Goal: Information Seeking & Learning: Learn about a topic

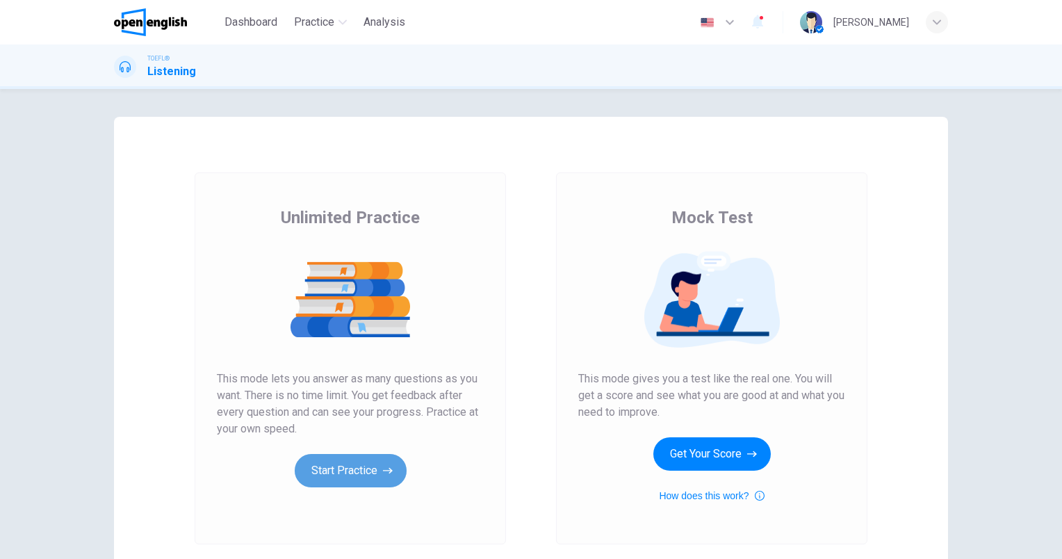
click at [338, 470] on button "Start Practice" at bounding box center [351, 470] width 112 height 33
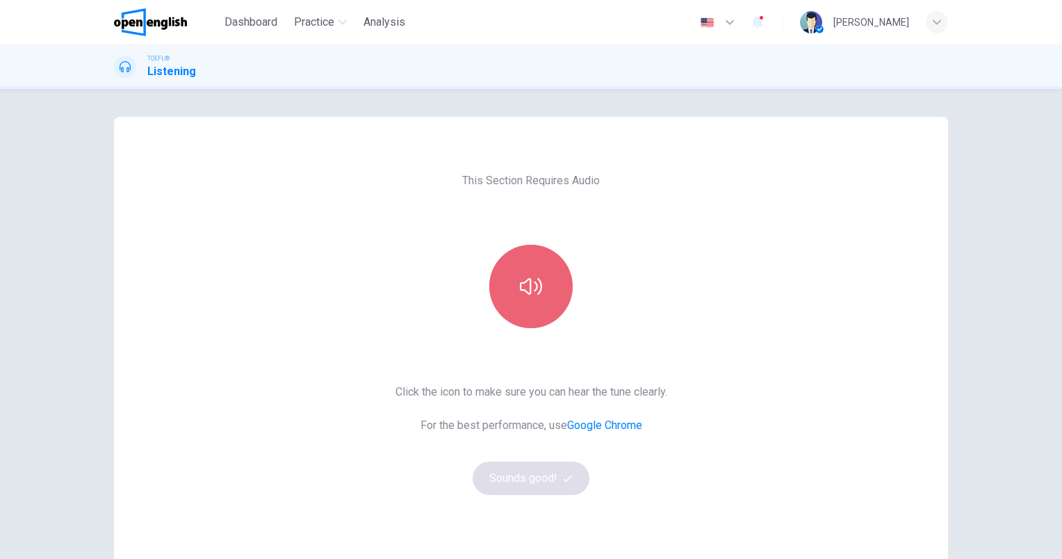
click at [520, 284] on icon "button" at bounding box center [531, 286] width 22 height 22
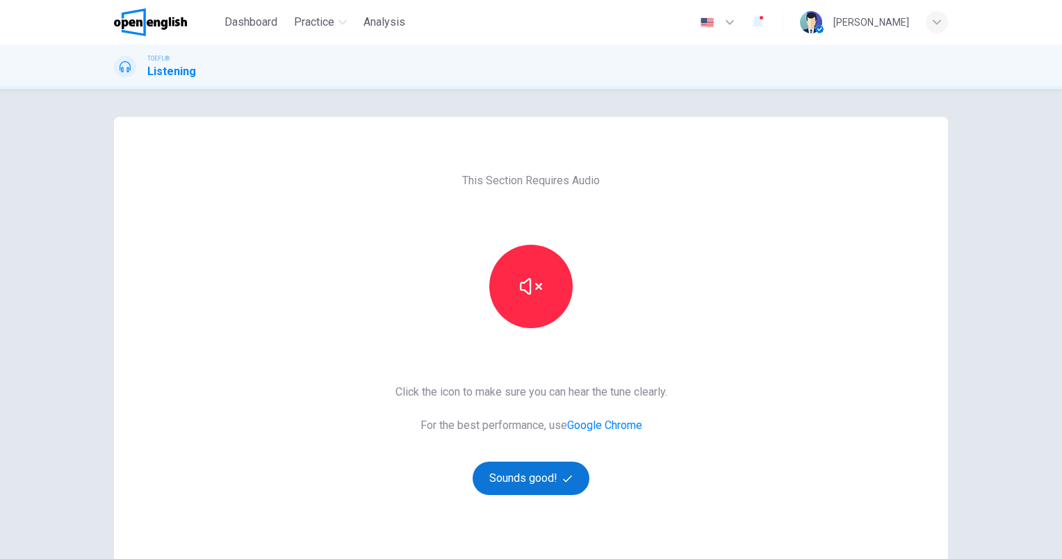
click at [523, 482] on button "Sounds good!" at bounding box center [531, 478] width 117 height 33
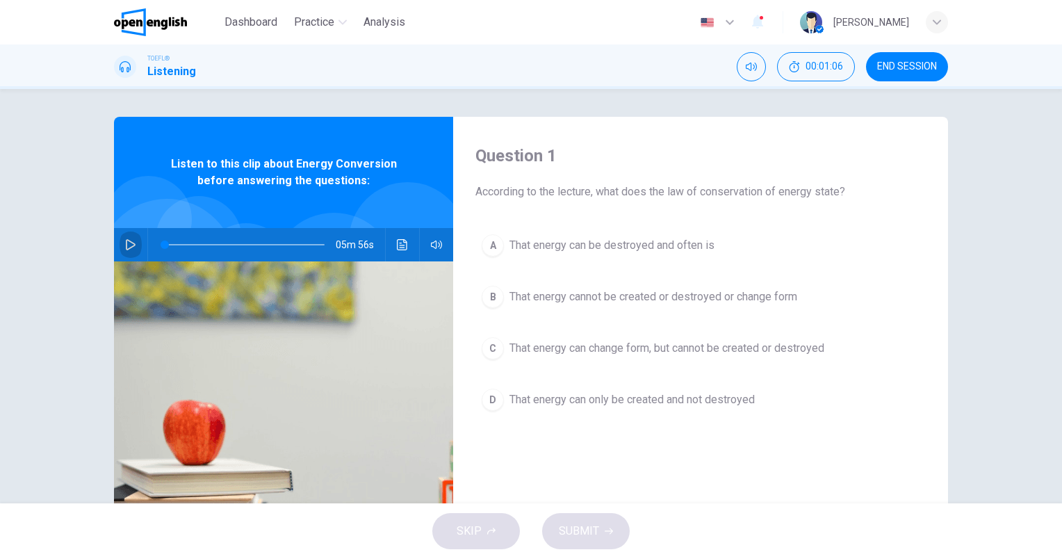
click at [130, 239] on icon "button" at bounding box center [130, 244] width 11 height 11
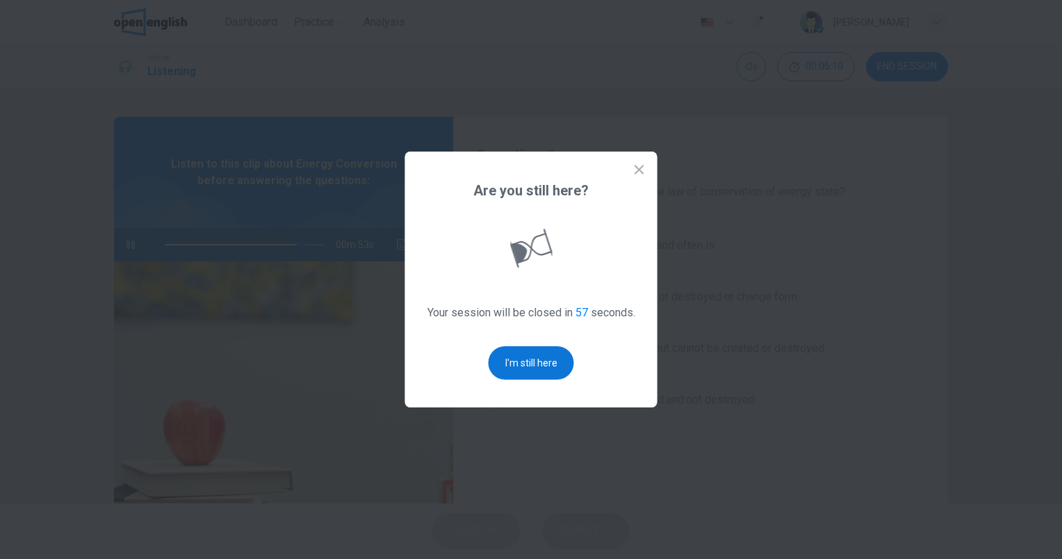
click at [539, 367] on button "I'm still here" at bounding box center [531, 362] width 85 height 33
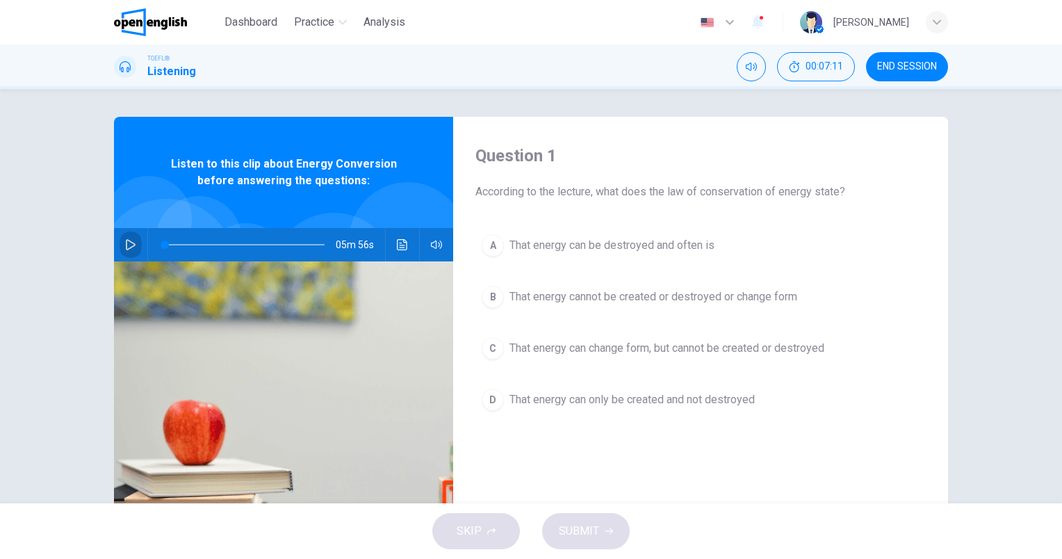
click at [125, 242] on icon "button" at bounding box center [130, 244] width 11 height 11
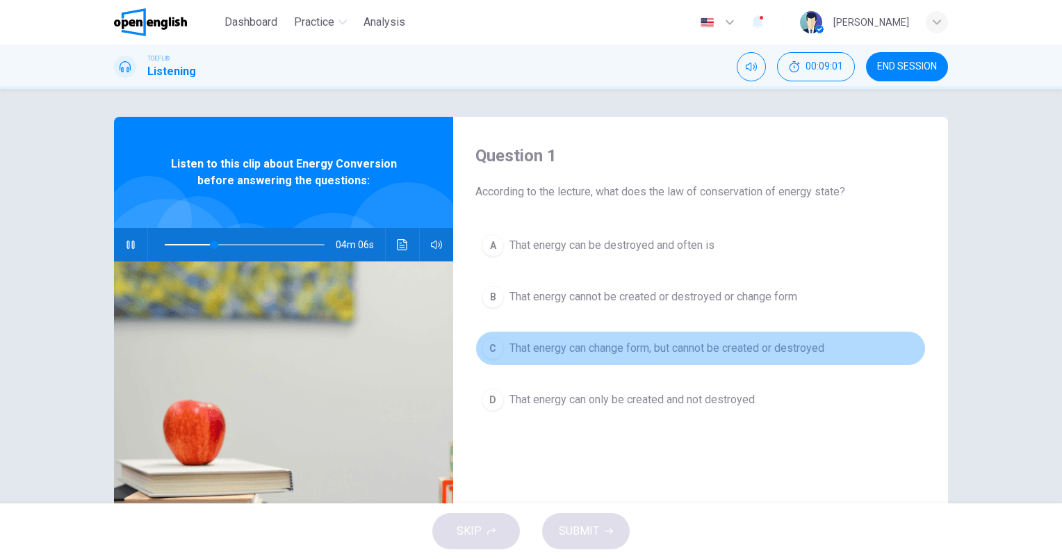
click at [685, 357] on button "C That energy can change form, but cannot be created or destroyed" at bounding box center [700, 348] width 450 height 35
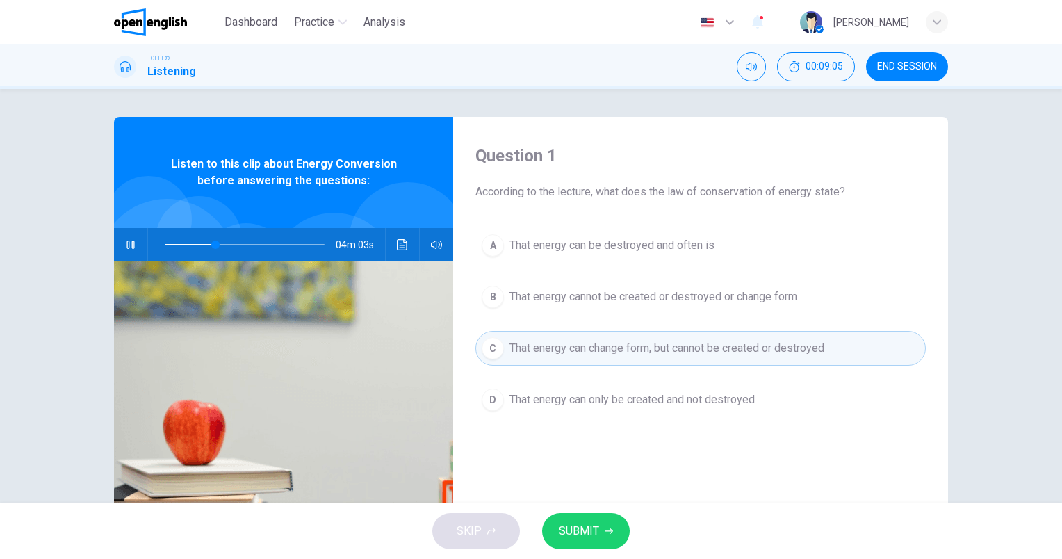
click at [582, 528] on span "SUBMIT" at bounding box center [579, 530] width 40 height 19
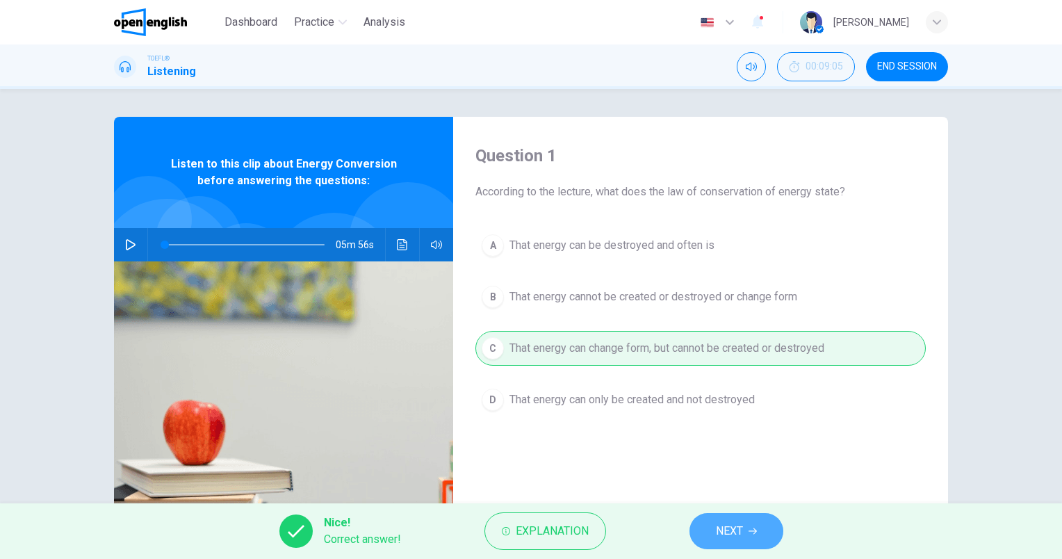
click at [735, 519] on button "NEXT" at bounding box center [737, 531] width 94 height 36
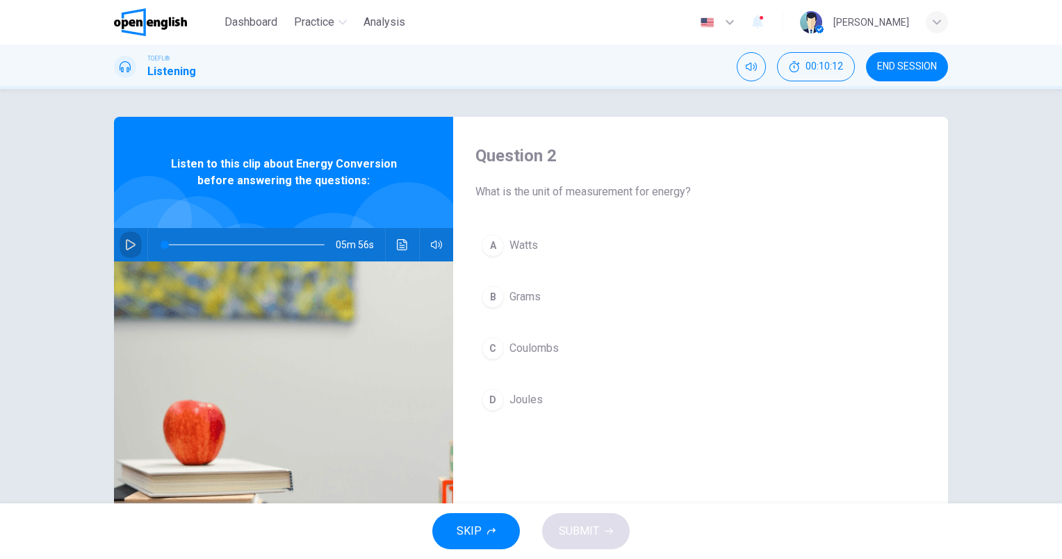
click at [126, 245] on icon "button" at bounding box center [131, 244] width 10 height 11
click at [532, 403] on span "Joules" at bounding box center [525, 399] width 33 height 17
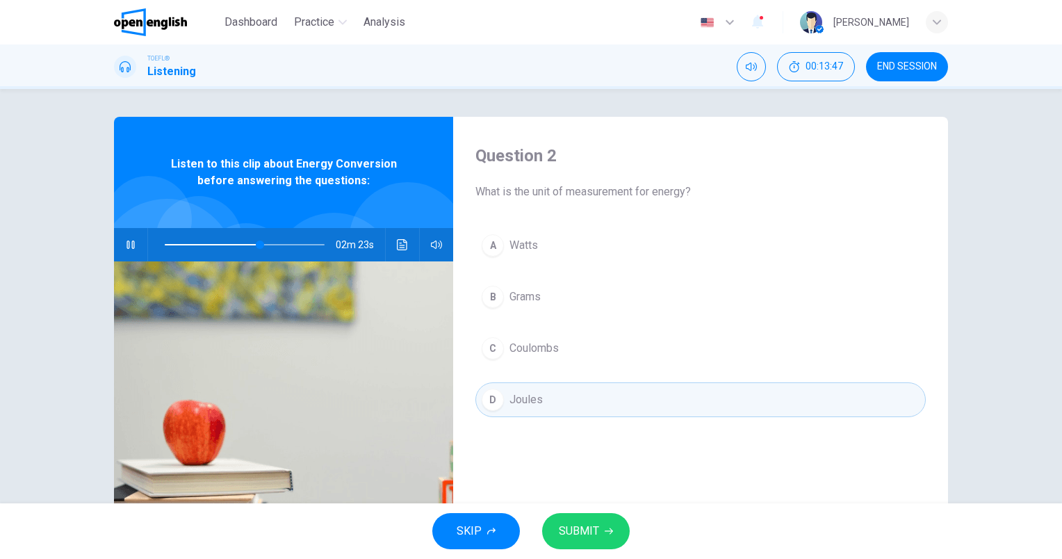
click at [584, 531] on span "SUBMIT" at bounding box center [579, 530] width 40 height 19
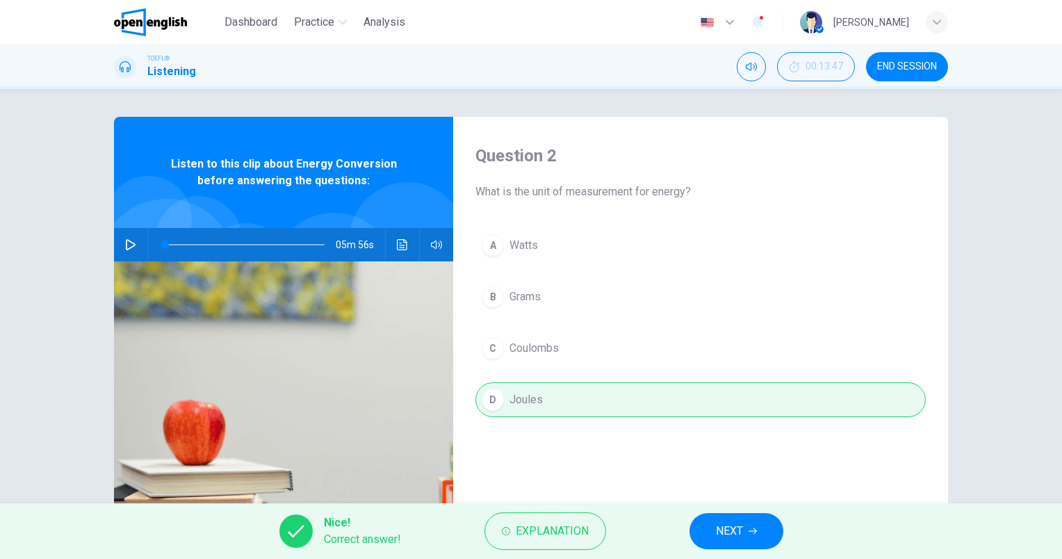
click at [738, 541] on button "NEXT" at bounding box center [737, 531] width 94 height 36
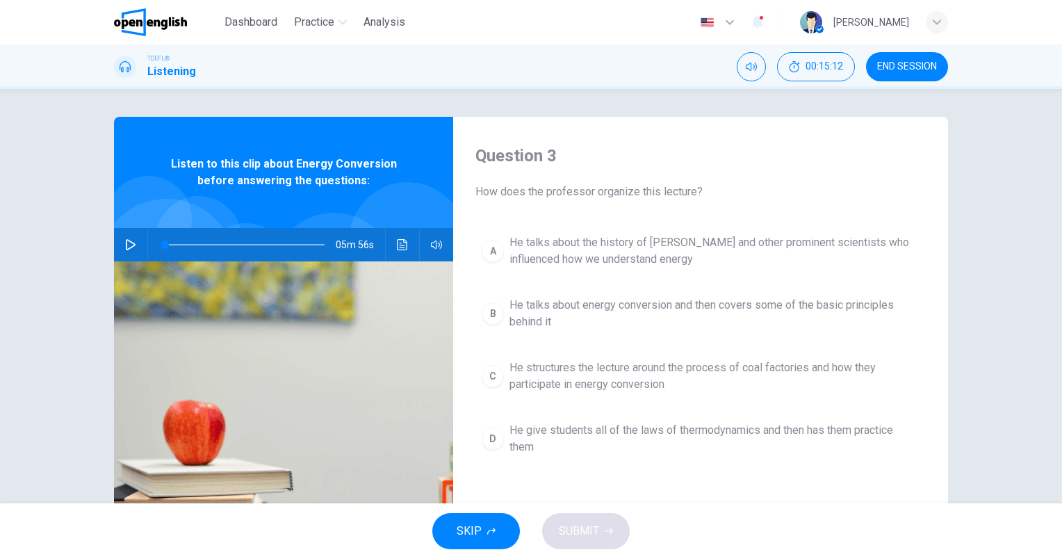
click at [131, 243] on icon "button" at bounding box center [131, 244] width 10 height 11
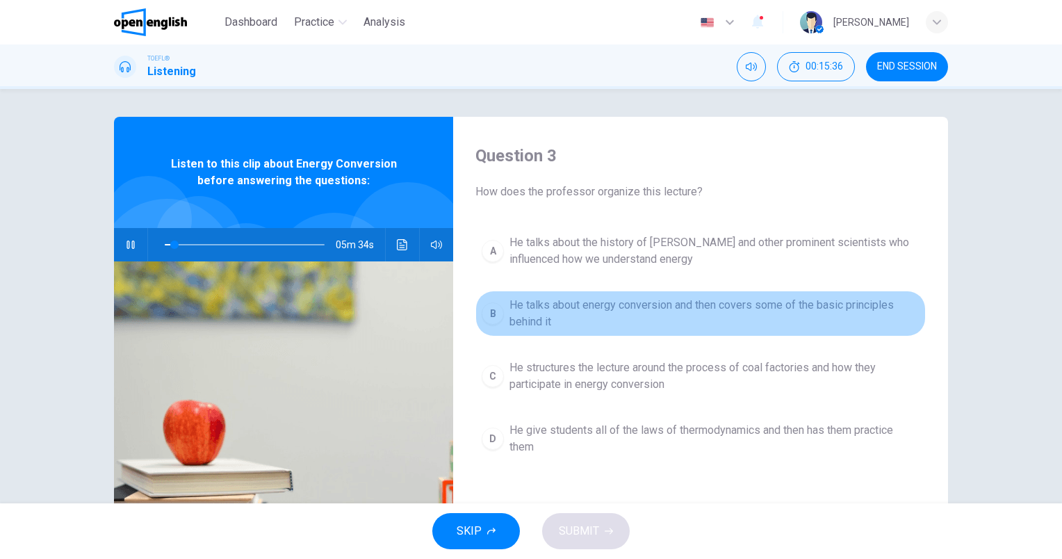
click at [587, 304] on span "He talks about energy conversion and then covers some of the basic principles b…" at bounding box center [714, 313] width 410 height 33
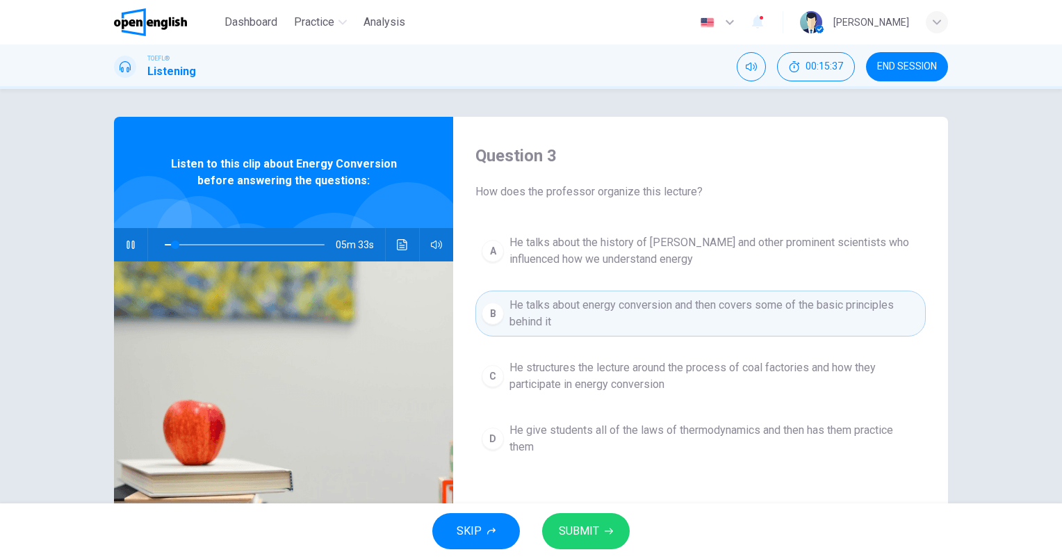
click at [582, 530] on span "SUBMIT" at bounding box center [579, 530] width 40 height 19
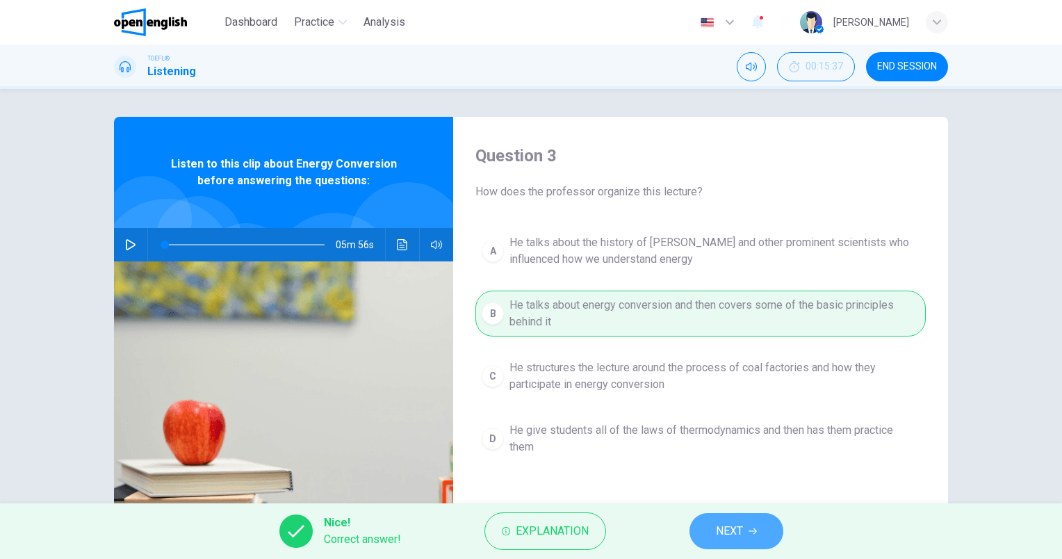
click at [737, 537] on span "NEXT" at bounding box center [729, 530] width 27 height 19
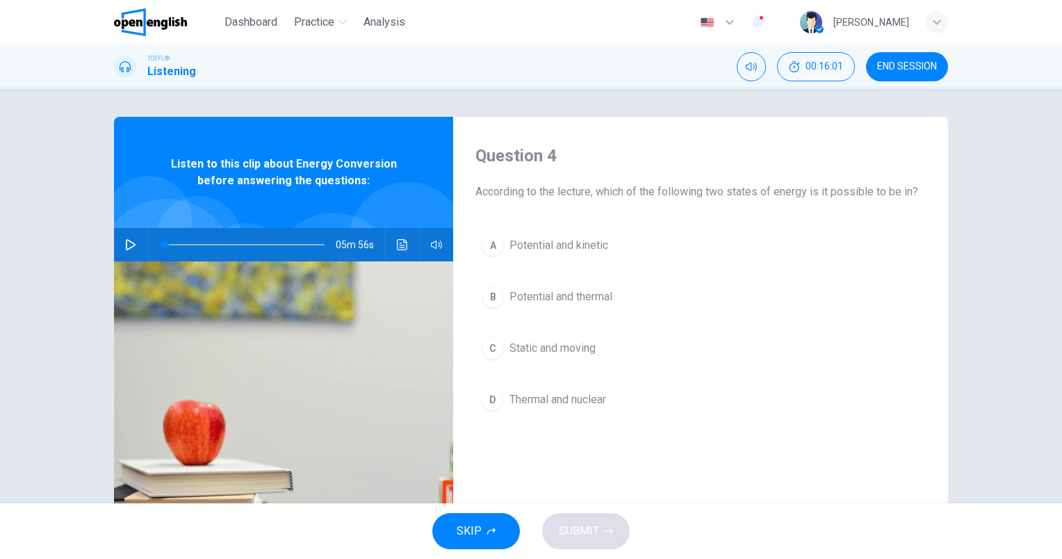
click at [129, 247] on icon "button" at bounding box center [130, 244] width 11 height 11
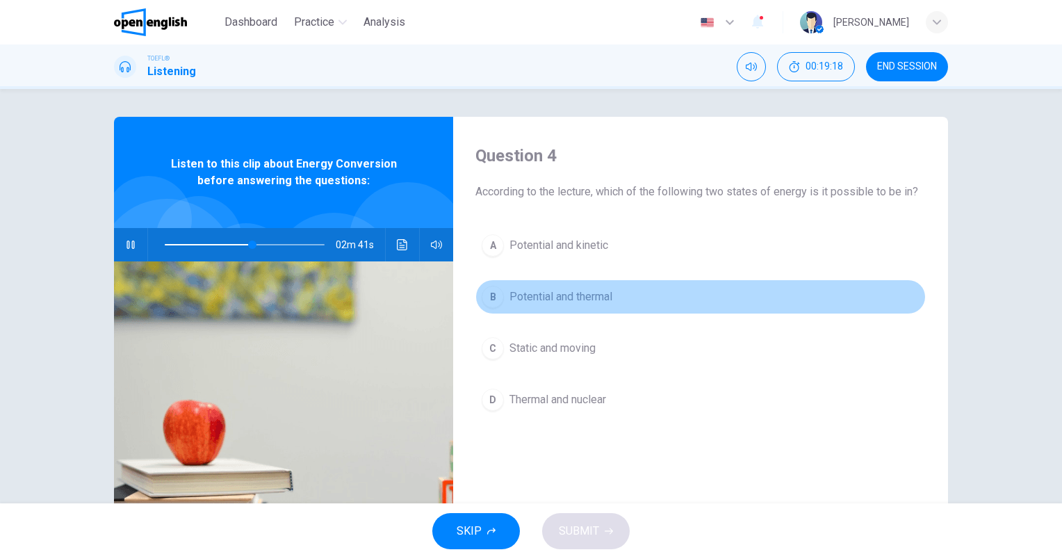
click at [566, 298] on span "Potential and thermal" at bounding box center [560, 296] width 103 height 17
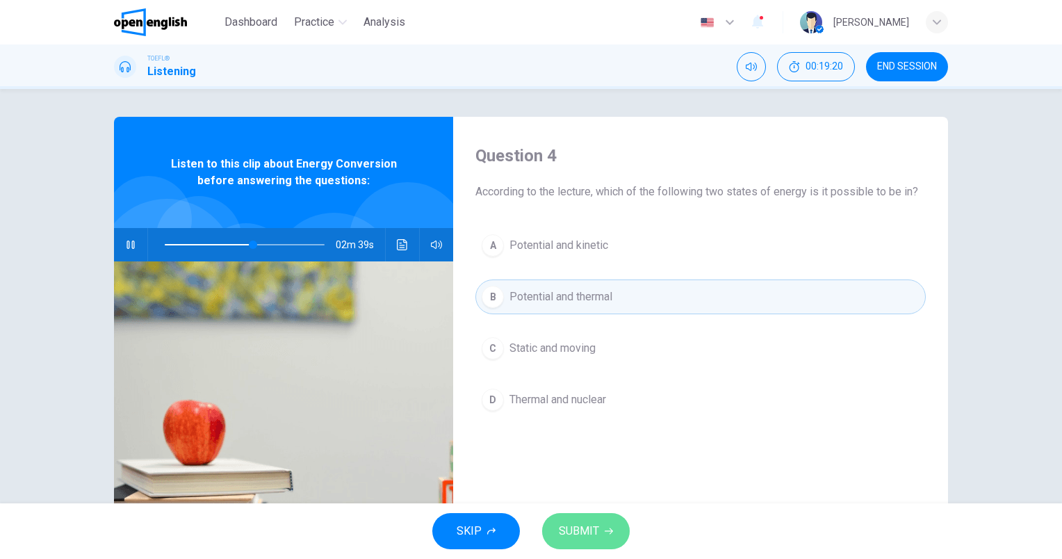
click at [603, 537] on button "SUBMIT" at bounding box center [586, 531] width 88 height 36
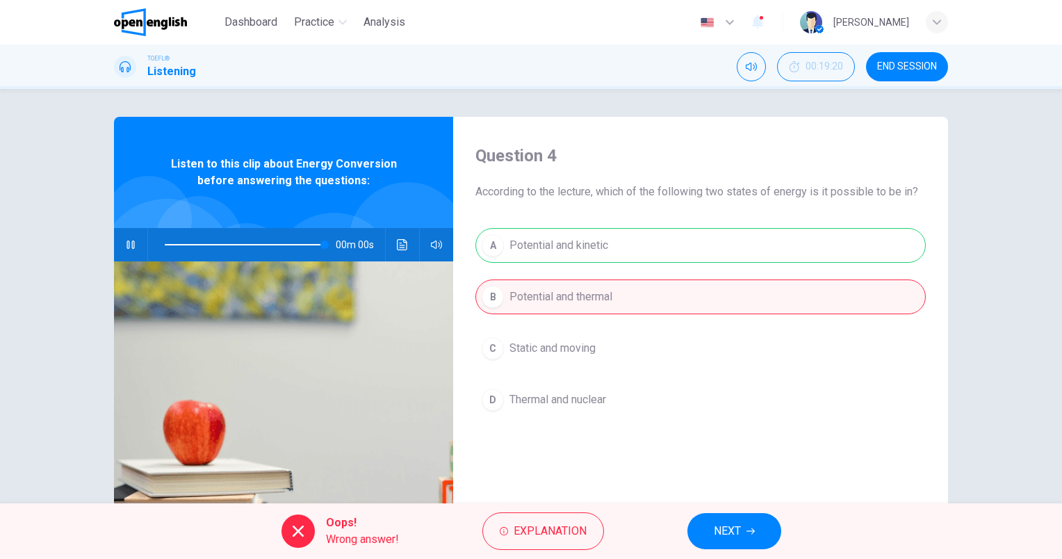
type input "*"
click at [733, 528] on span "NEXT" at bounding box center [727, 530] width 27 height 19
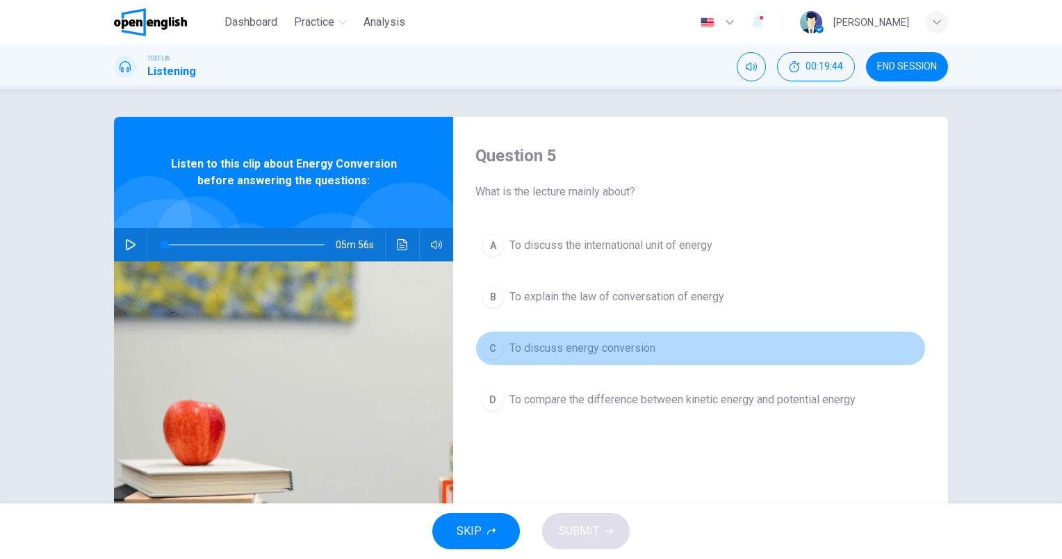
click at [591, 345] on span "To discuss energy conversion" at bounding box center [582, 348] width 146 height 17
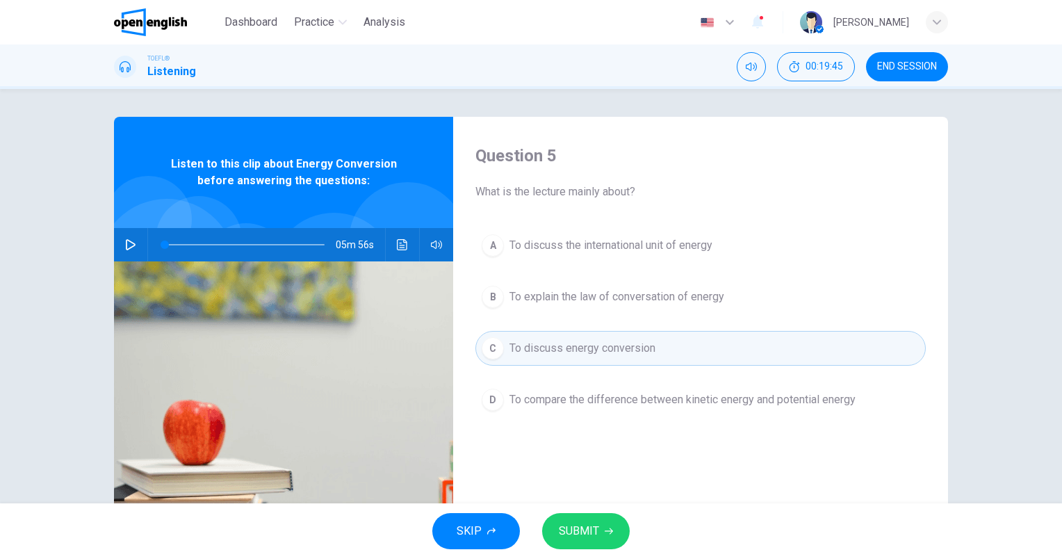
click at [598, 533] on button "SUBMIT" at bounding box center [586, 531] width 88 height 36
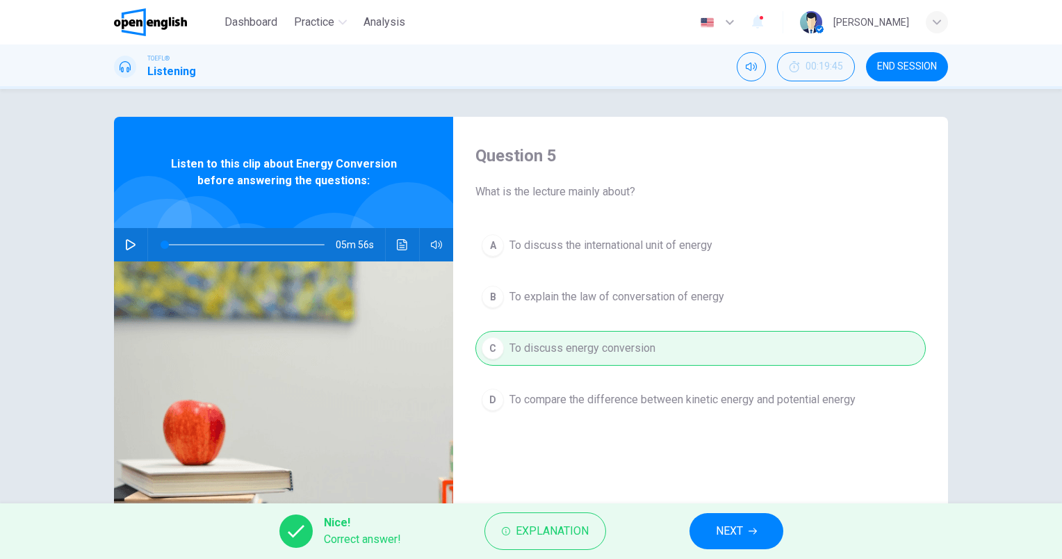
click at [745, 523] on button "NEXT" at bounding box center [737, 531] width 94 height 36
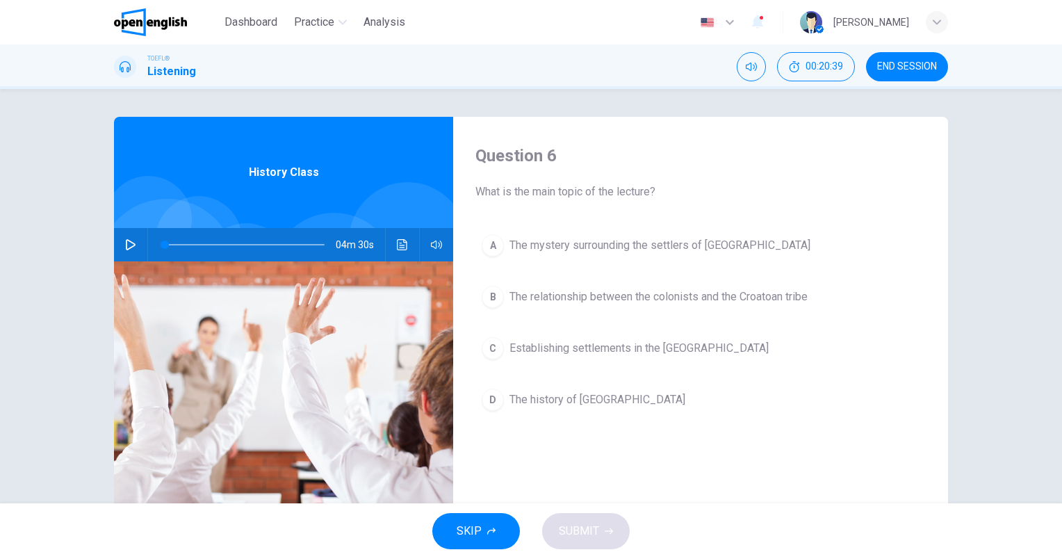
click at [126, 245] on icon "button" at bounding box center [130, 244] width 11 height 11
click at [129, 243] on icon "button" at bounding box center [131, 244] width 10 height 11
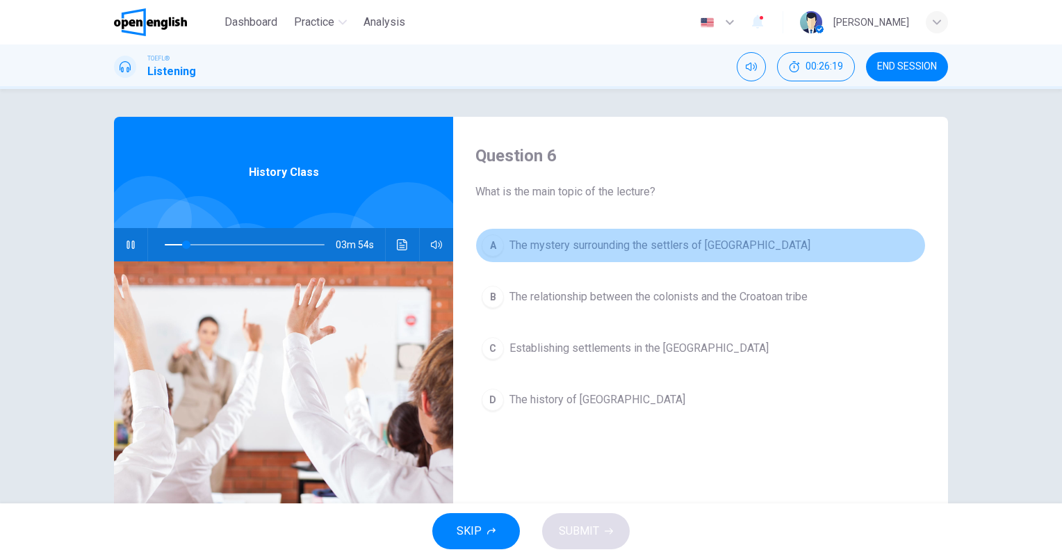
click at [588, 240] on span "The mystery surrounding the settlers of [GEOGRAPHIC_DATA]" at bounding box center [659, 245] width 301 height 17
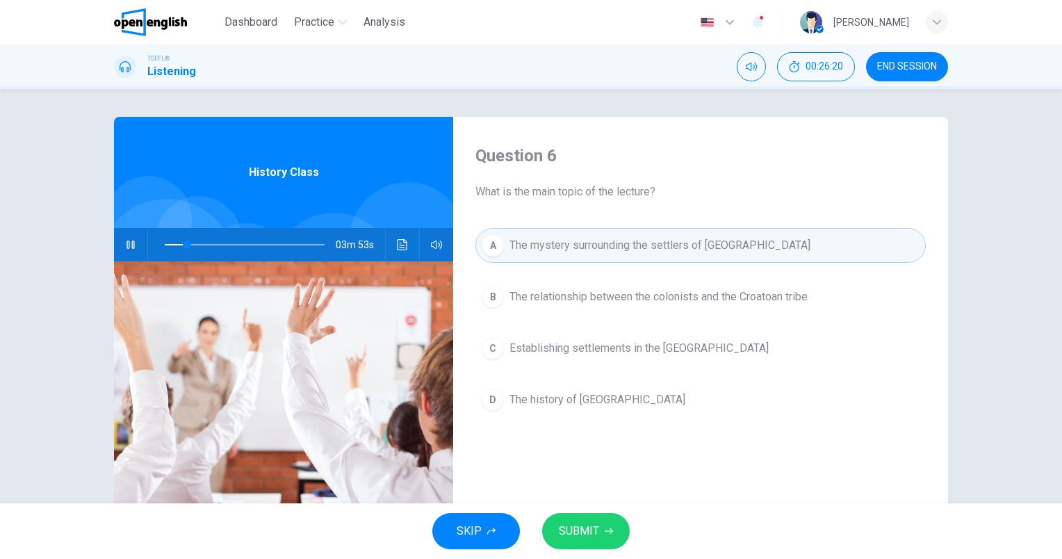
click at [592, 530] on span "SUBMIT" at bounding box center [579, 530] width 40 height 19
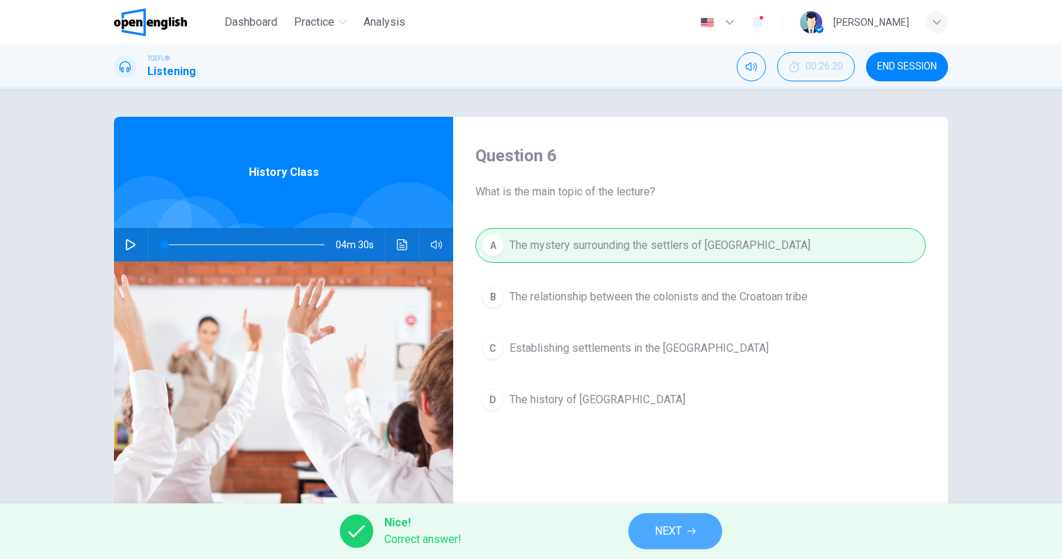
click at [673, 528] on span "NEXT" at bounding box center [668, 530] width 27 height 19
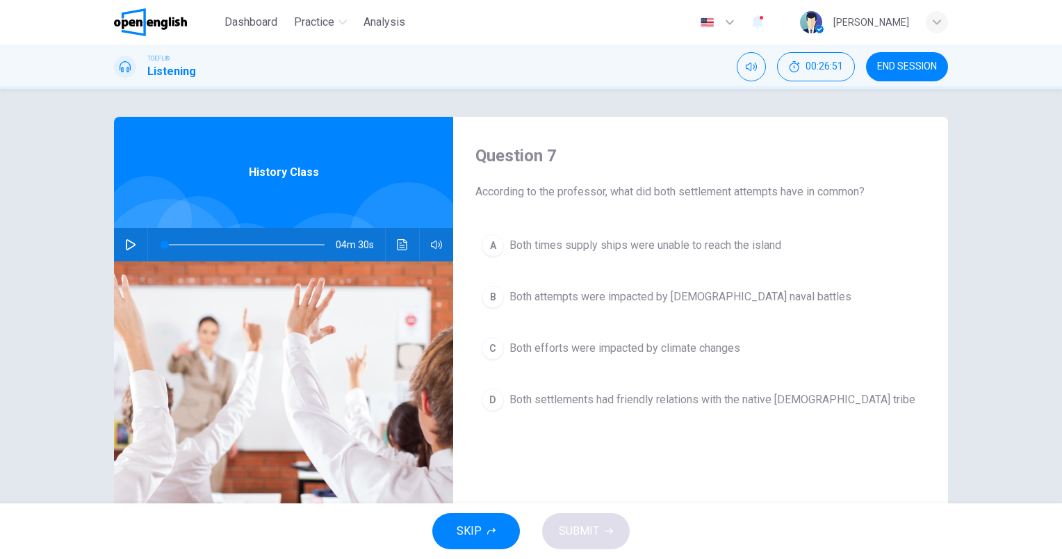
click at [735, 244] on span "Both times supply ships were unable to reach the island" at bounding box center [645, 245] width 272 height 17
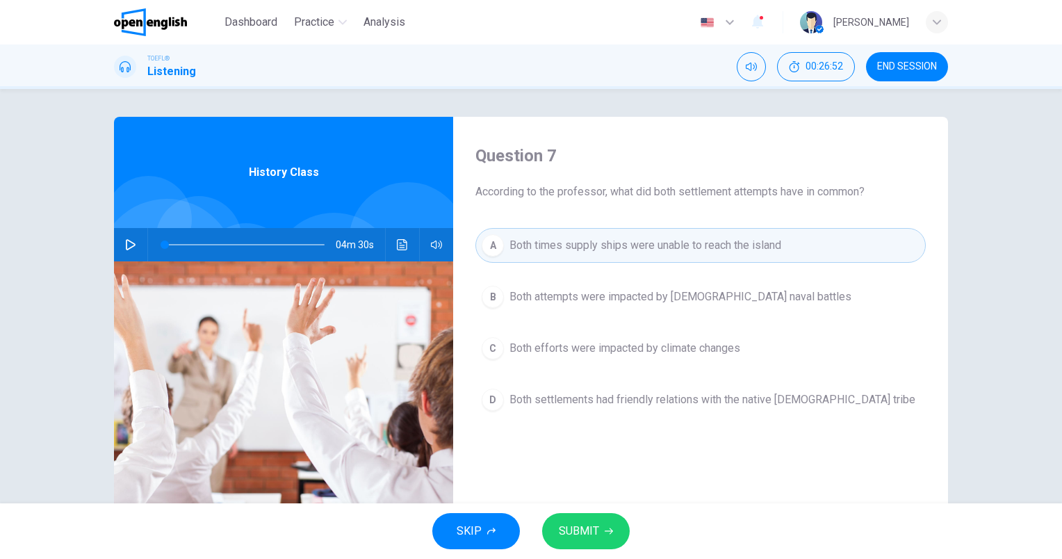
click at [592, 529] on span "SUBMIT" at bounding box center [579, 530] width 40 height 19
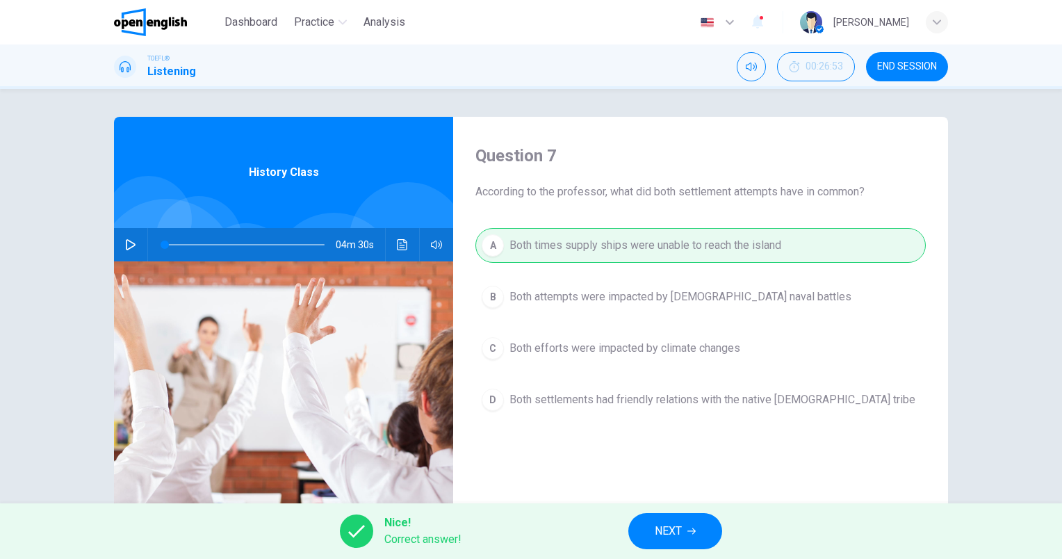
click at [691, 529] on icon "button" at bounding box center [691, 531] width 8 height 8
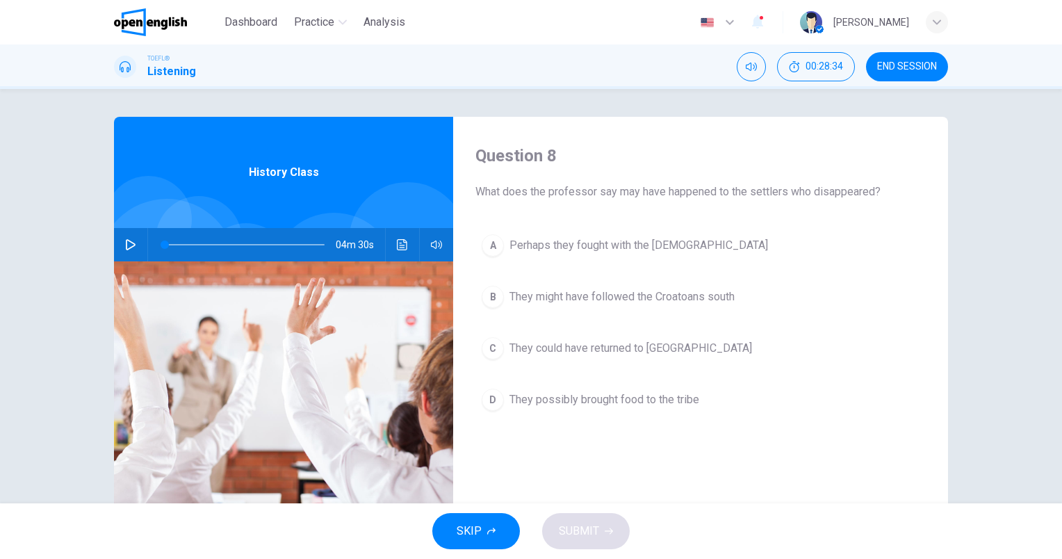
click at [125, 247] on icon "button" at bounding box center [130, 244] width 11 height 11
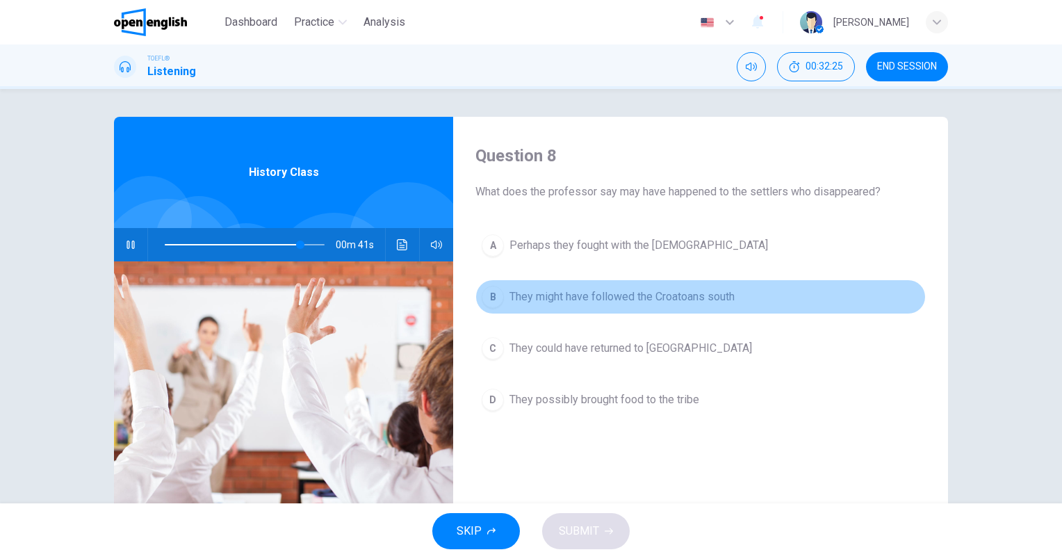
click at [636, 295] on span "They might have followed the Croatoans south" at bounding box center [621, 296] width 225 height 17
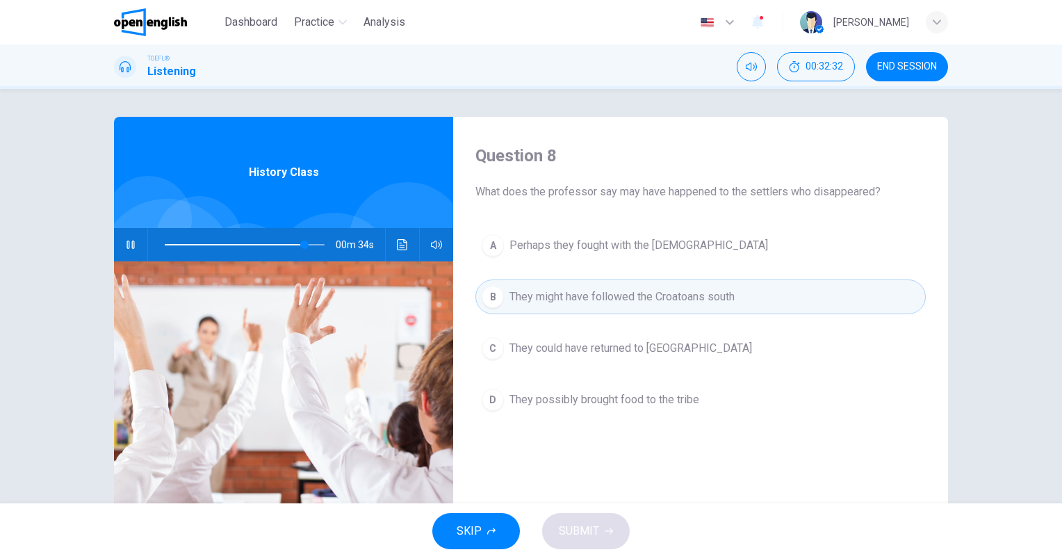
click at [614, 342] on span "They could have returned to [GEOGRAPHIC_DATA]" at bounding box center [630, 348] width 243 height 17
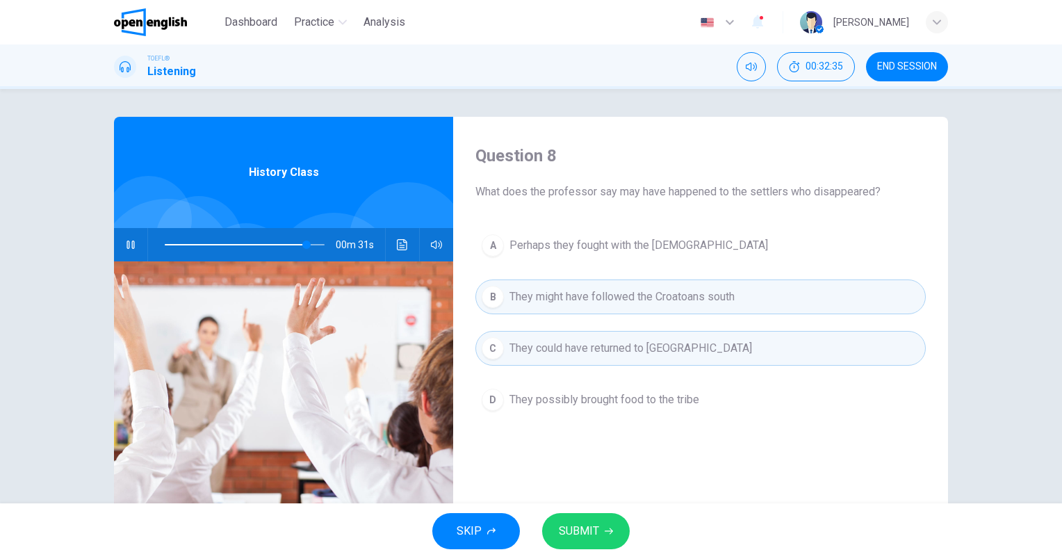
click at [584, 531] on span "SUBMIT" at bounding box center [579, 530] width 40 height 19
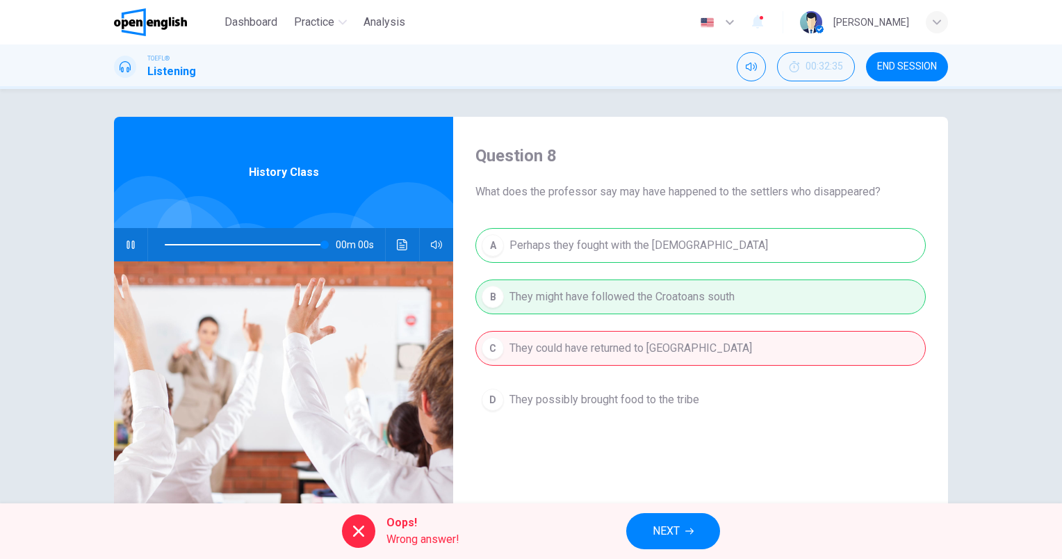
type input "*"
click at [675, 525] on span "NEXT" at bounding box center [666, 530] width 27 height 19
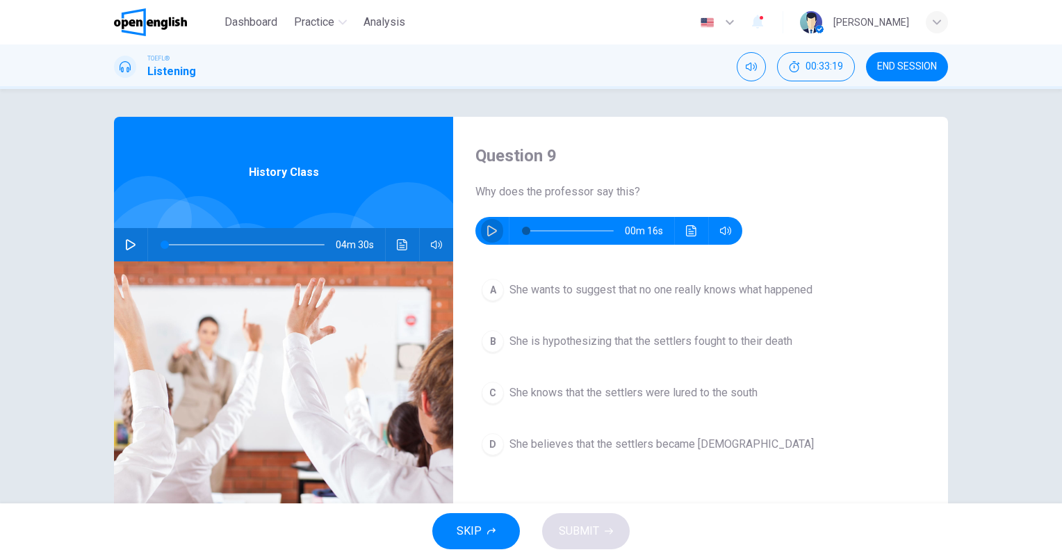
click at [487, 234] on icon "button" at bounding box center [492, 230] width 10 height 11
type input "*"
click at [619, 335] on span "She is hypothesizing that the settlers fought to their death" at bounding box center [650, 341] width 283 height 17
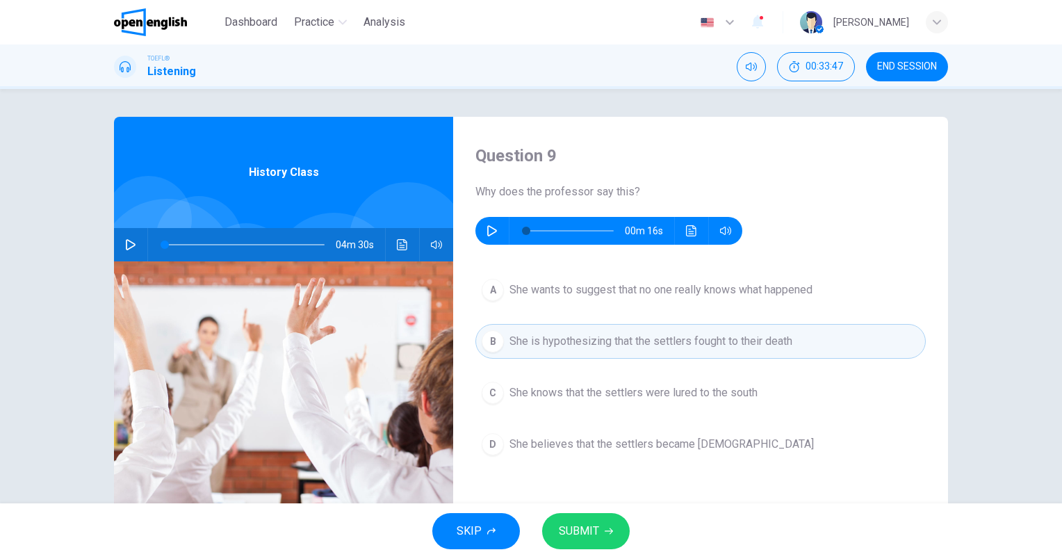
click at [590, 534] on span "SUBMIT" at bounding box center [579, 530] width 40 height 19
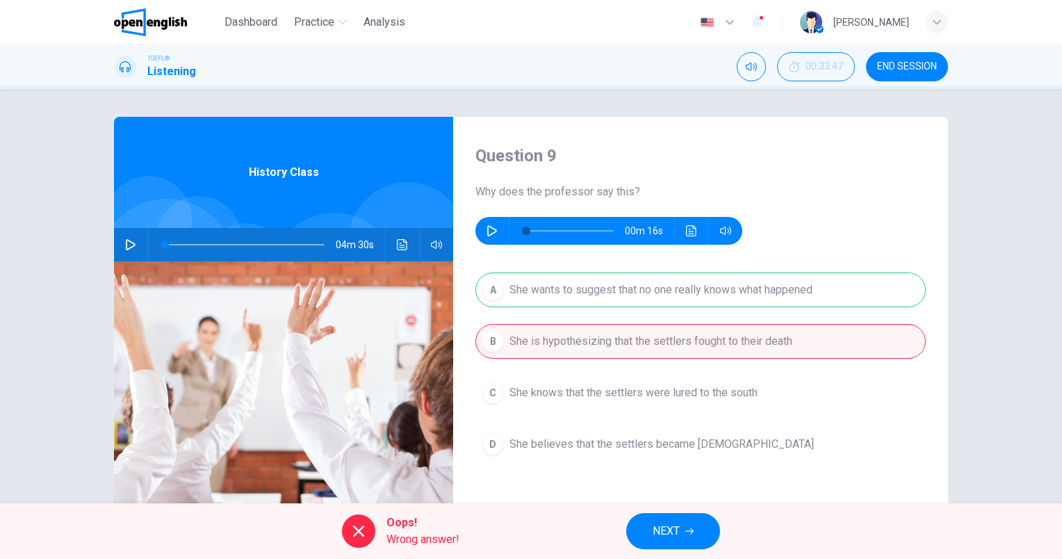
click at [676, 535] on span "NEXT" at bounding box center [666, 530] width 27 height 19
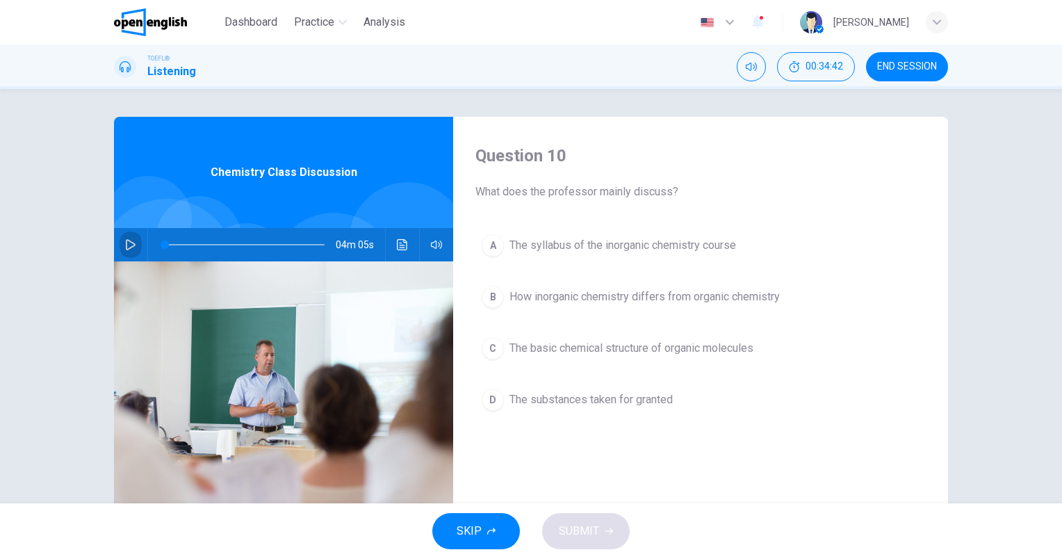
click at [128, 248] on icon "button" at bounding box center [130, 244] width 11 height 11
click at [592, 347] on span "The basic chemical structure of organic molecules" at bounding box center [631, 348] width 244 height 17
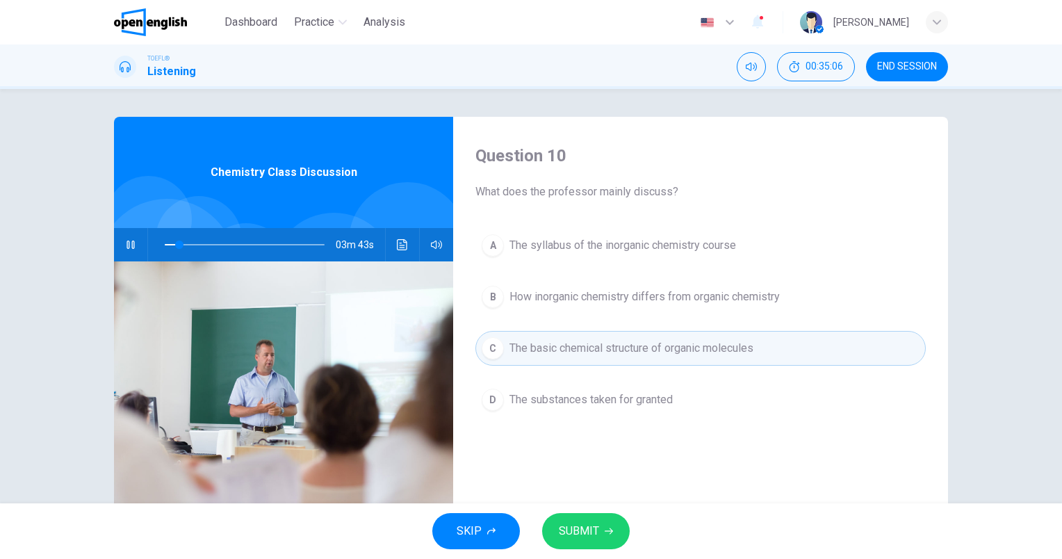
click at [597, 526] on span "SUBMIT" at bounding box center [579, 530] width 40 height 19
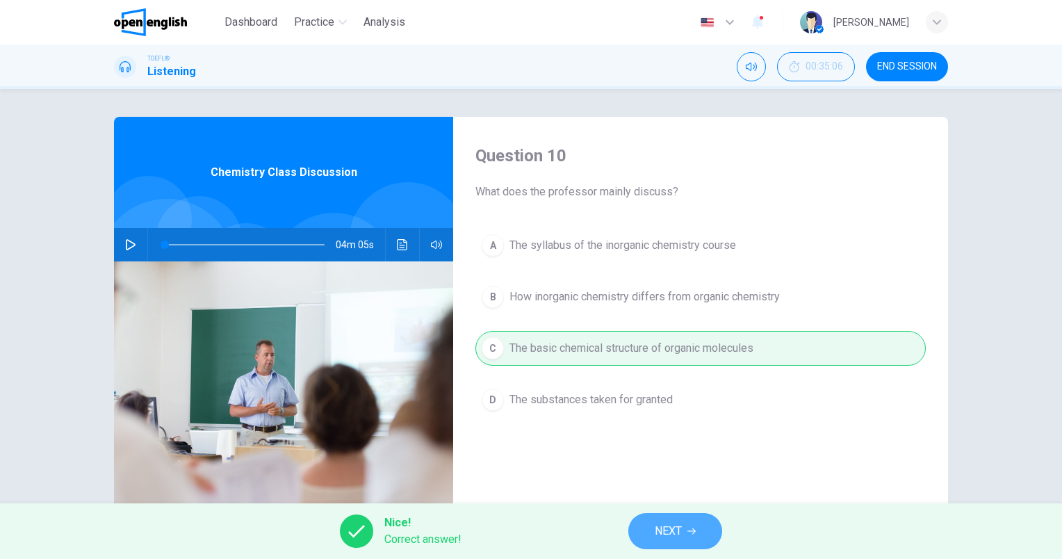
click at [685, 523] on button "NEXT" at bounding box center [675, 531] width 94 height 36
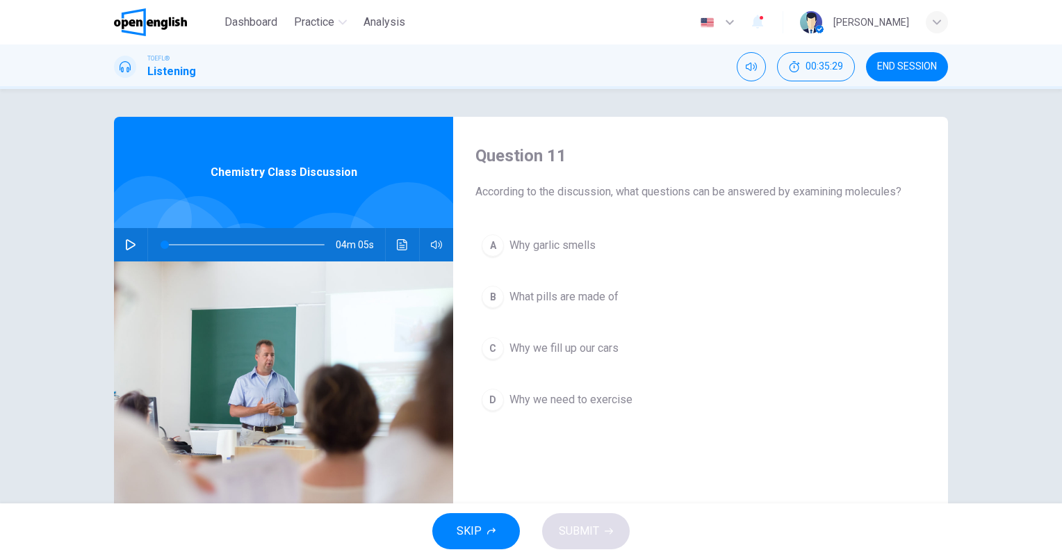
click at [126, 246] on icon "button" at bounding box center [131, 244] width 10 height 11
click at [546, 290] on span "What pills are made of" at bounding box center [563, 296] width 109 height 17
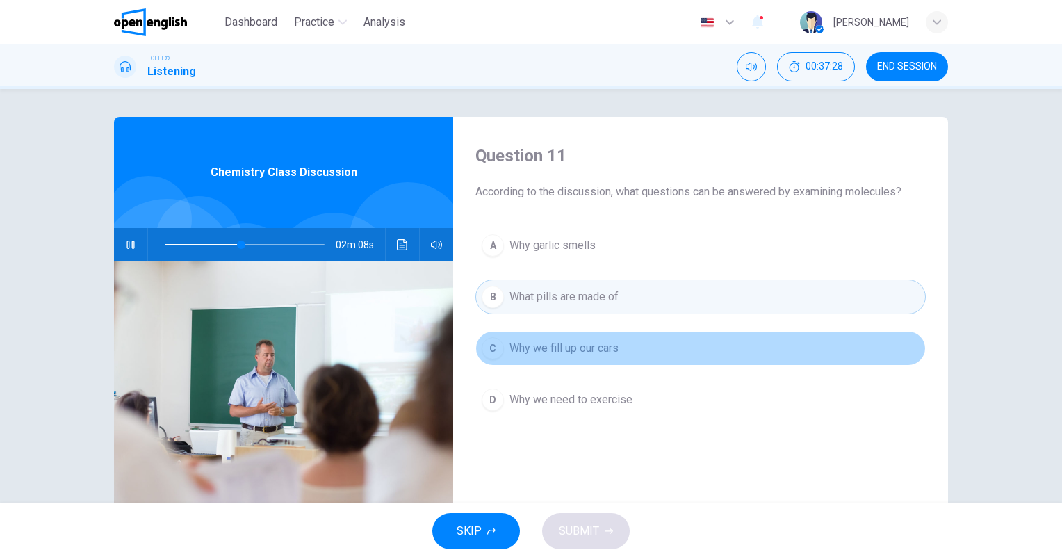
click at [557, 354] on span "Why we fill up our cars" at bounding box center [563, 348] width 109 height 17
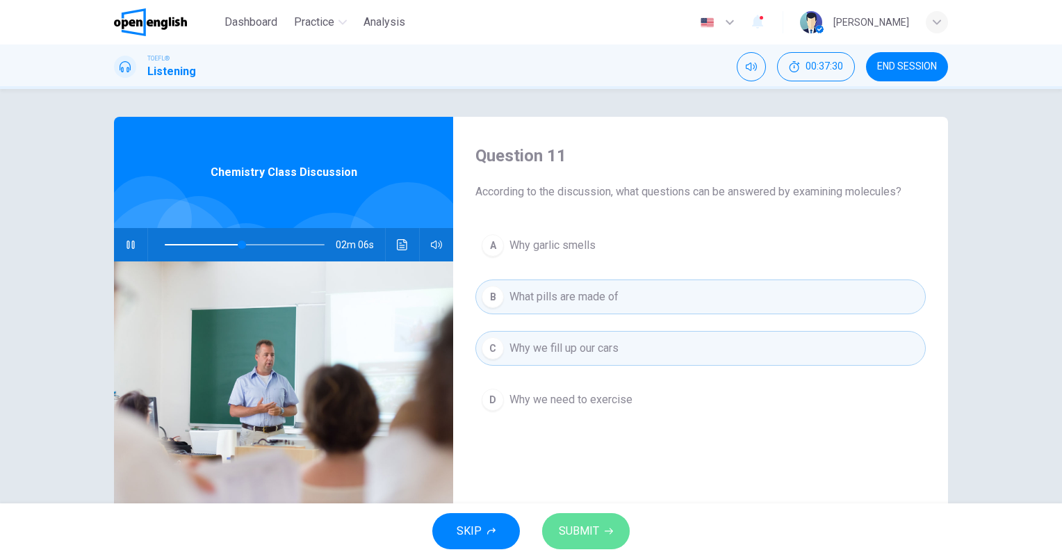
click at [592, 532] on span "SUBMIT" at bounding box center [579, 530] width 40 height 19
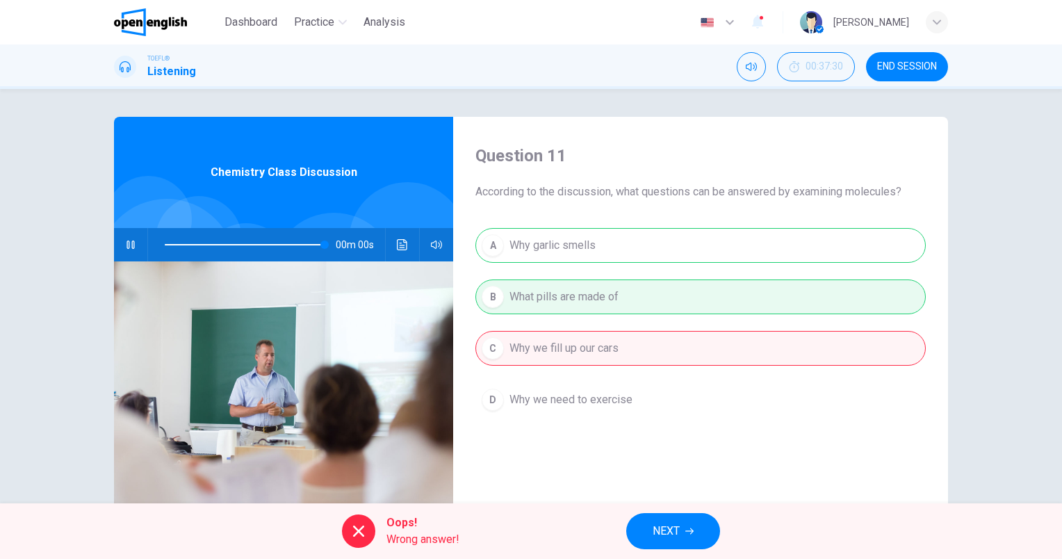
type input "*"
click at [898, 67] on span "END SESSION" at bounding box center [907, 66] width 60 height 11
